Goal: Task Accomplishment & Management: Complete application form

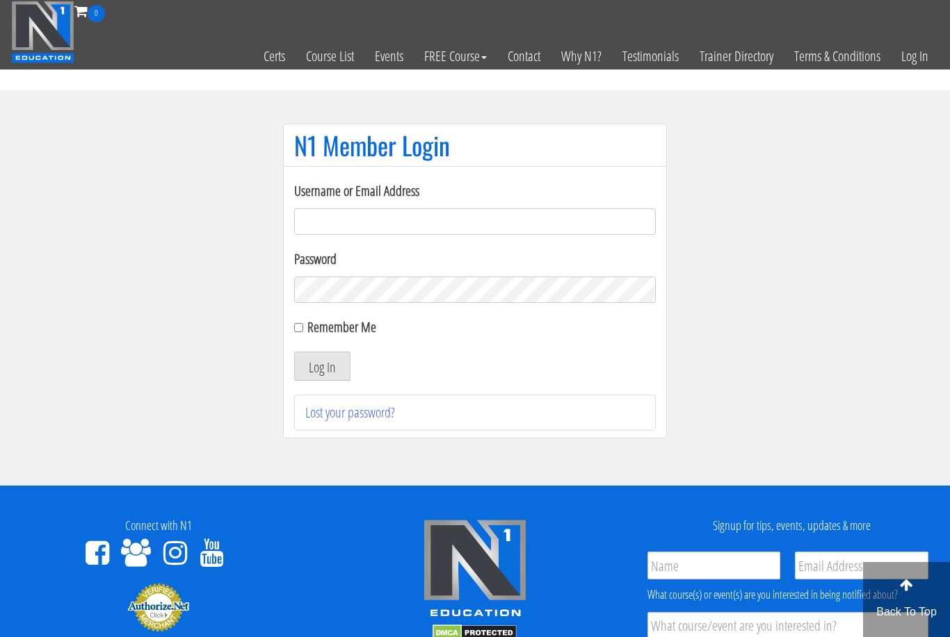
type input "[EMAIL_ADDRESS][DOMAIN_NAME]"
click at [322, 367] on button "Log In" at bounding box center [322, 366] width 56 height 29
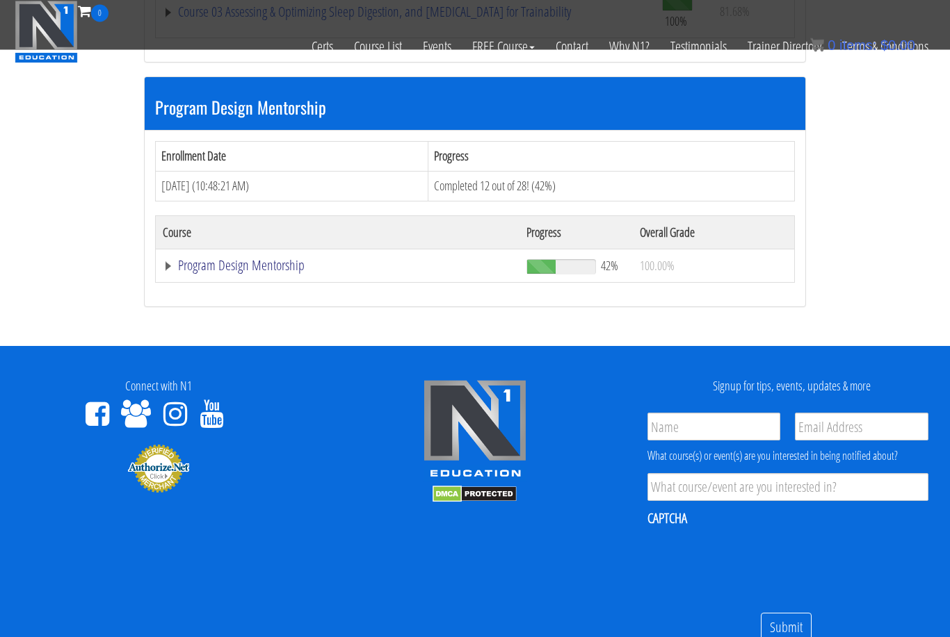
click at [272, 261] on link "Program Design Mentorship" at bounding box center [338, 266] width 350 height 14
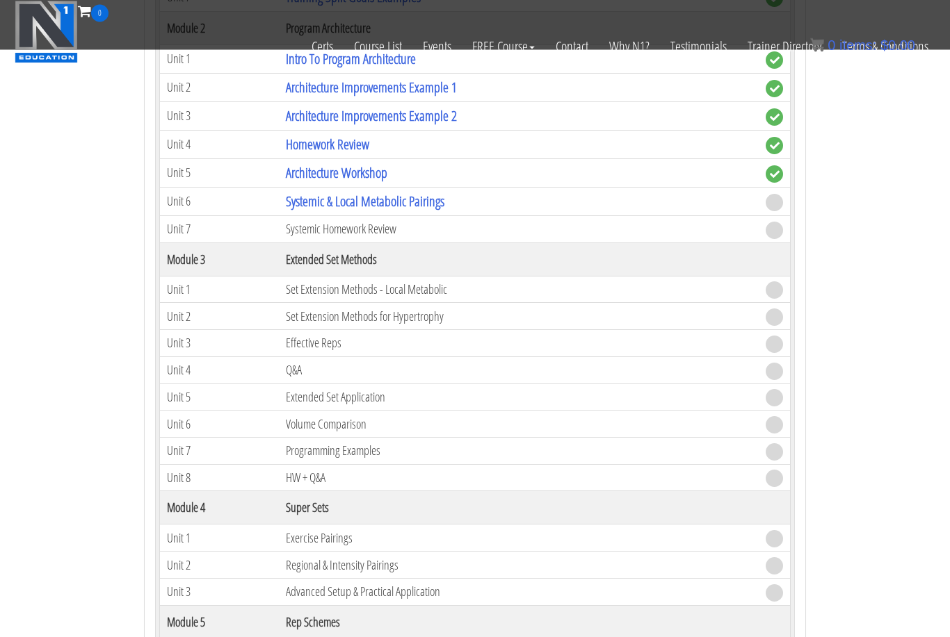
scroll to position [1912, 0]
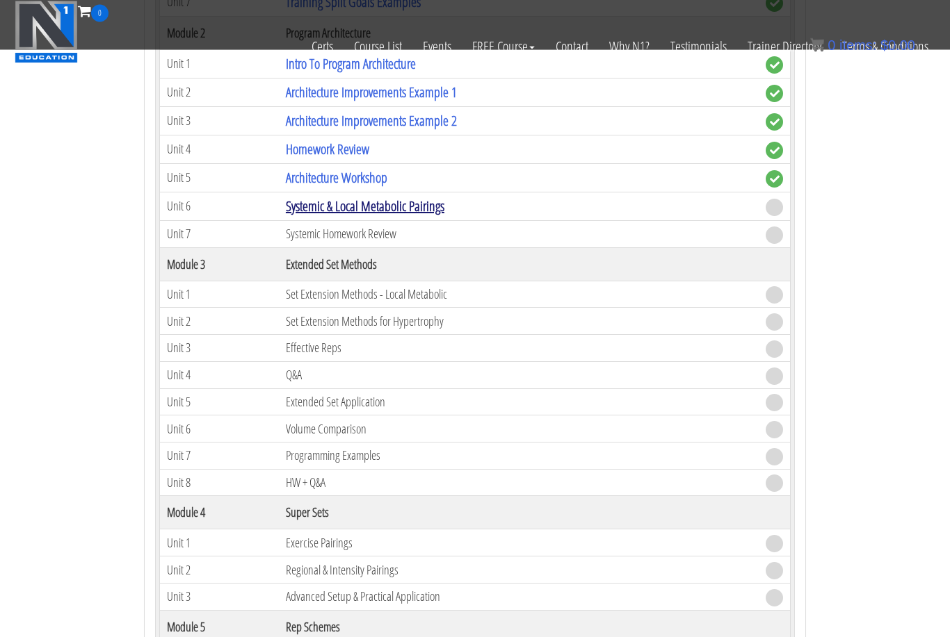
click at [396, 201] on link "Systemic & Local Metabolic Pairings" at bounding box center [365, 206] width 158 height 19
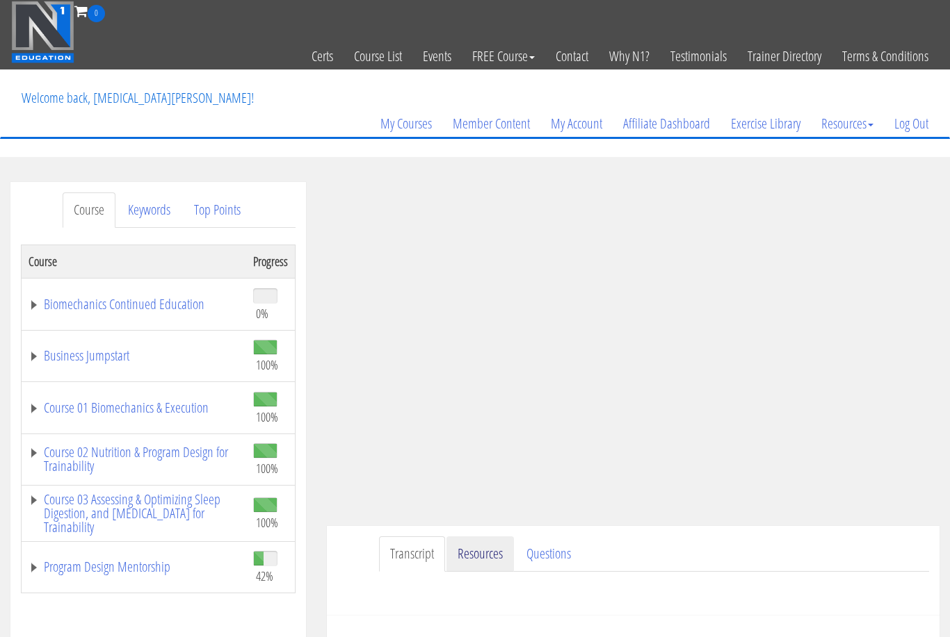
click at [486, 561] on link "Resources" at bounding box center [479, 554] width 67 height 35
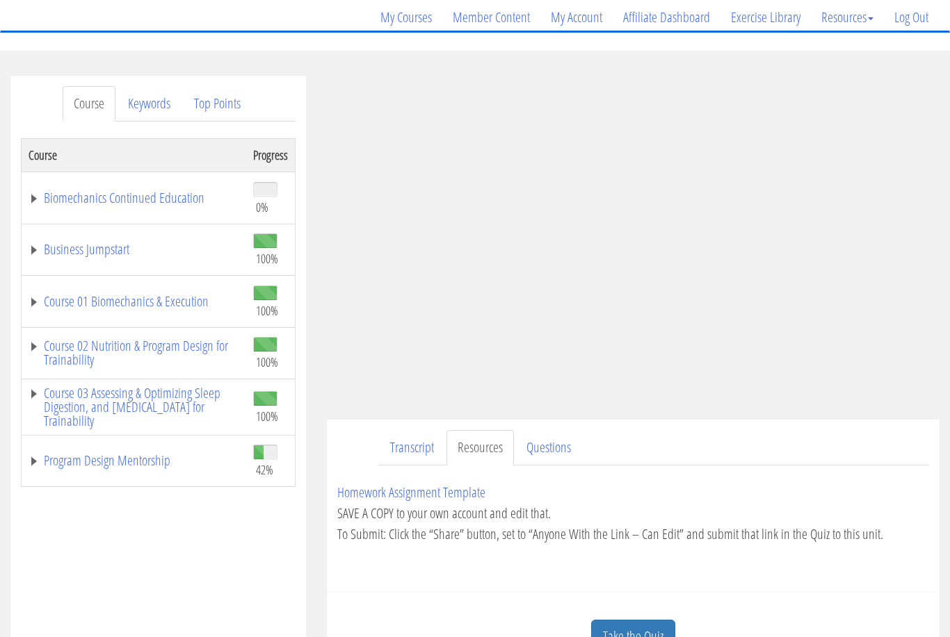
scroll to position [106, 0]
click at [649, 637] on link "Take the Quiz" at bounding box center [633, 636] width 84 height 34
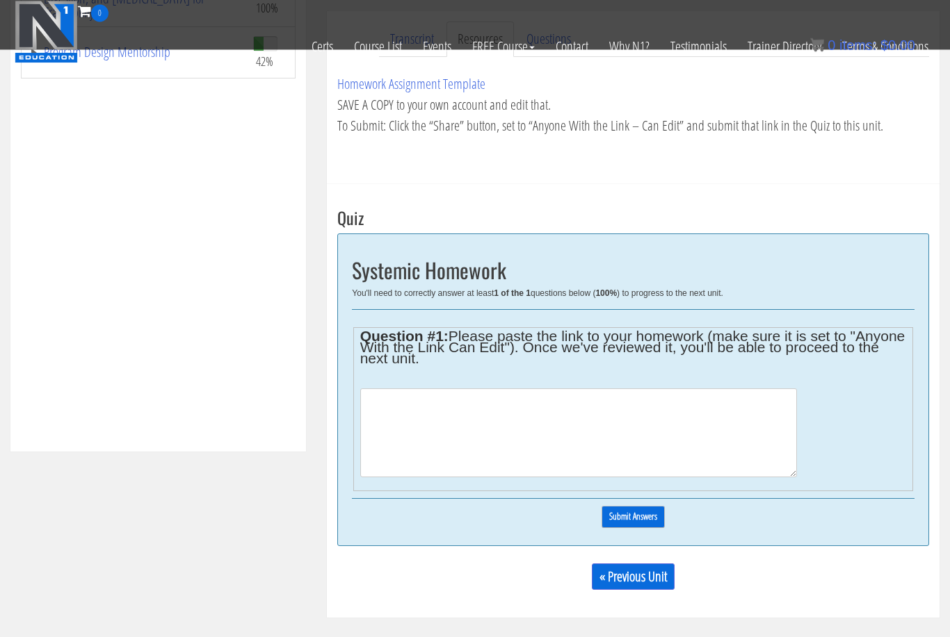
scroll to position [438, 0]
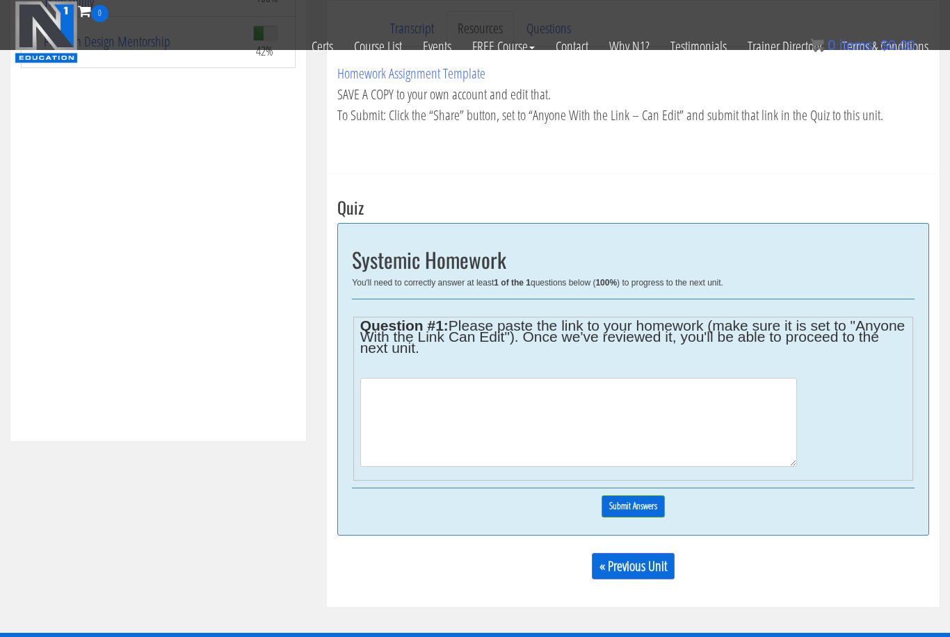
click at [570, 437] on textarea at bounding box center [578, 422] width 437 height 89
paste textarea "[URL][DOMAIN_NAME]"
type textarea "[URL][DOMAIN_NAME]"
click at [651, 506] on input "Submit Answers" at bounding box center [632, 507] width 63 height 22
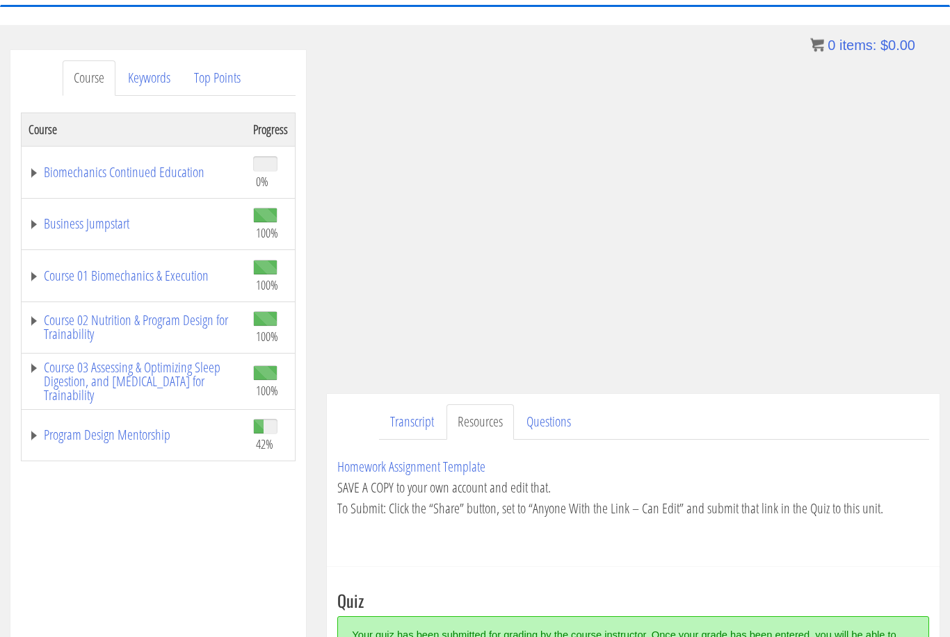
scroll to position [131, 0]
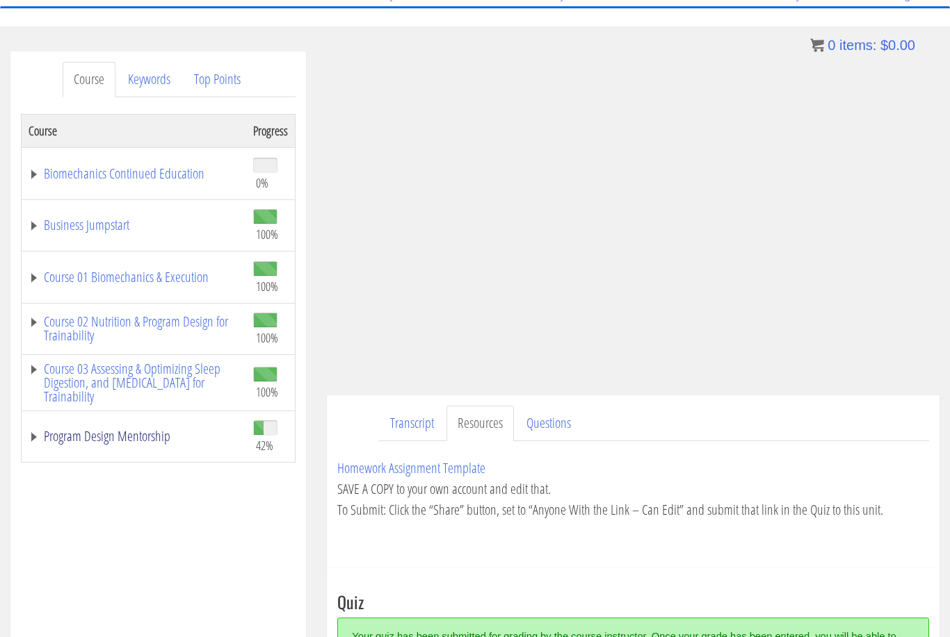
click at [130, 444] on link "Program Design Mentorship" at bounding box center [134, 437] width 211 height 14
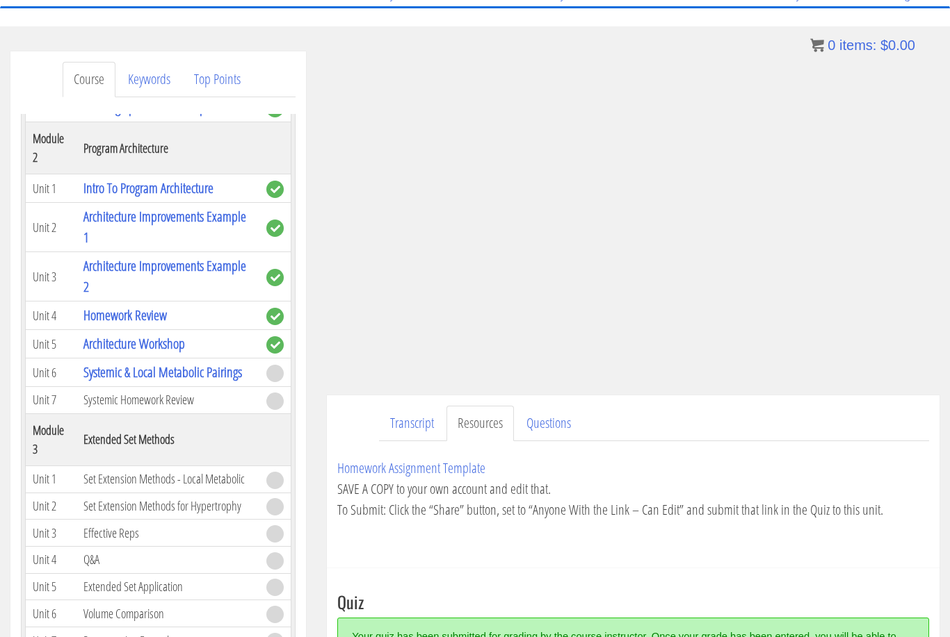
scroll to position [662, 0]
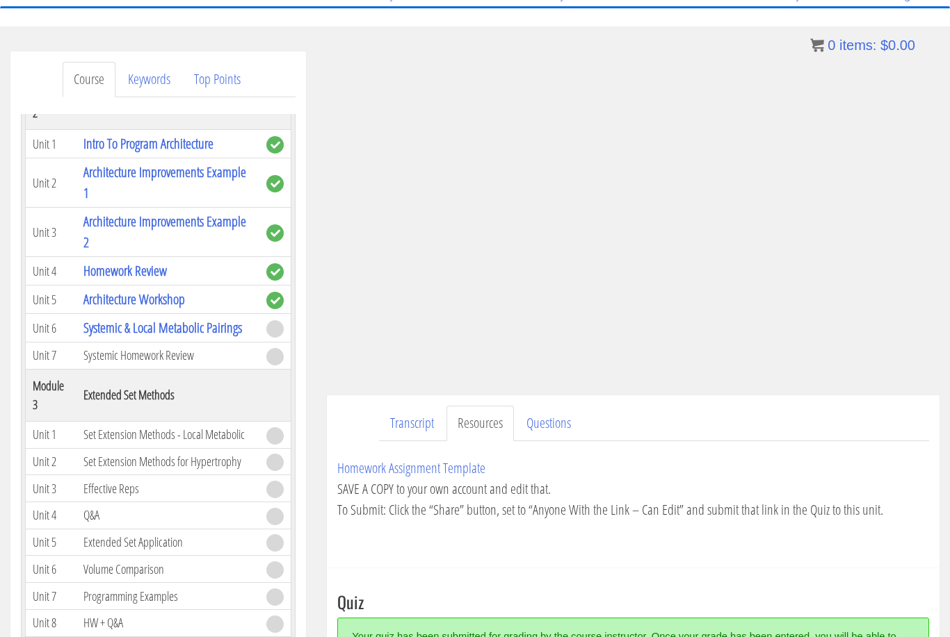
click at [144, 352] on td "Systemic Homework Review" at bounding box center [167, 356] width 183 height 27
click at [594, 462] on p "Homework Assignment Template SAVE A COPY to your own account and edit that. To …" at bounding box center [633, 489] width 592 height 63
